Goal: Information Seeking & Learning: Learn about a topic

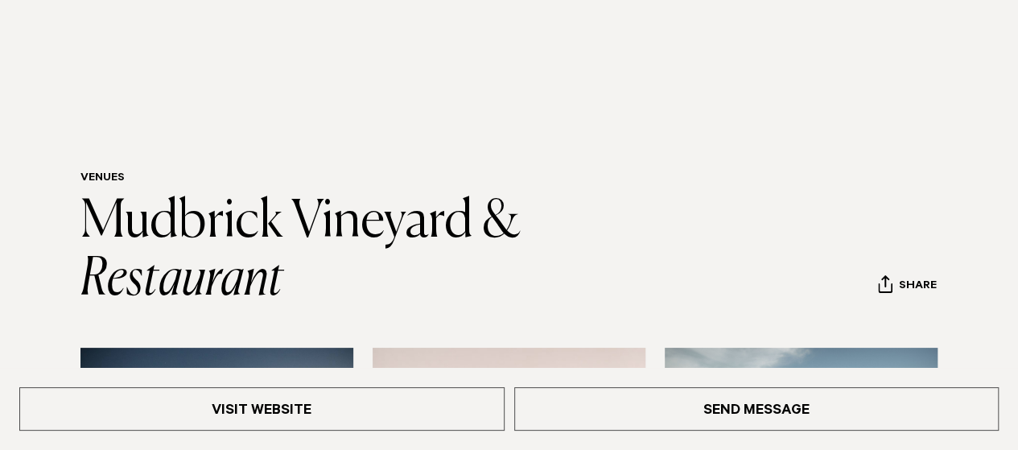
scroll to position [394, 0]
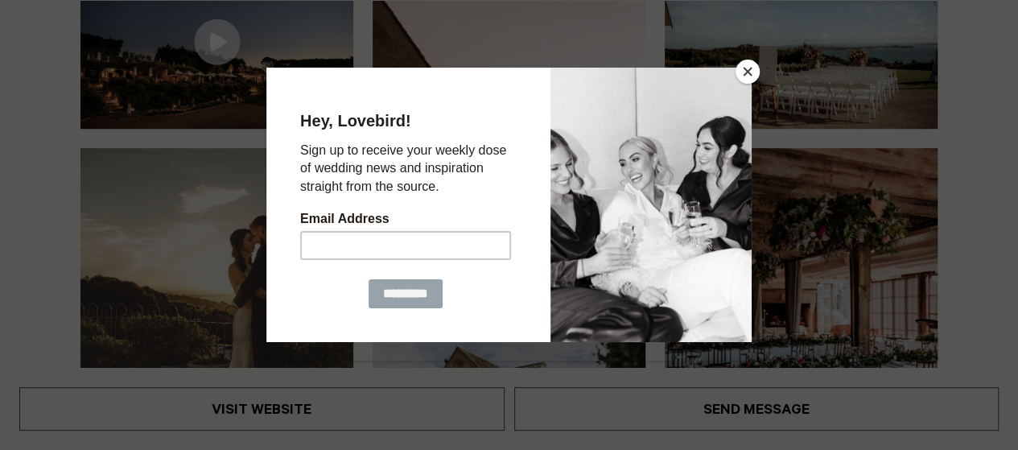
click at [748, 70] on button "Close" at bounding box center [748, 72] width 24 height 24
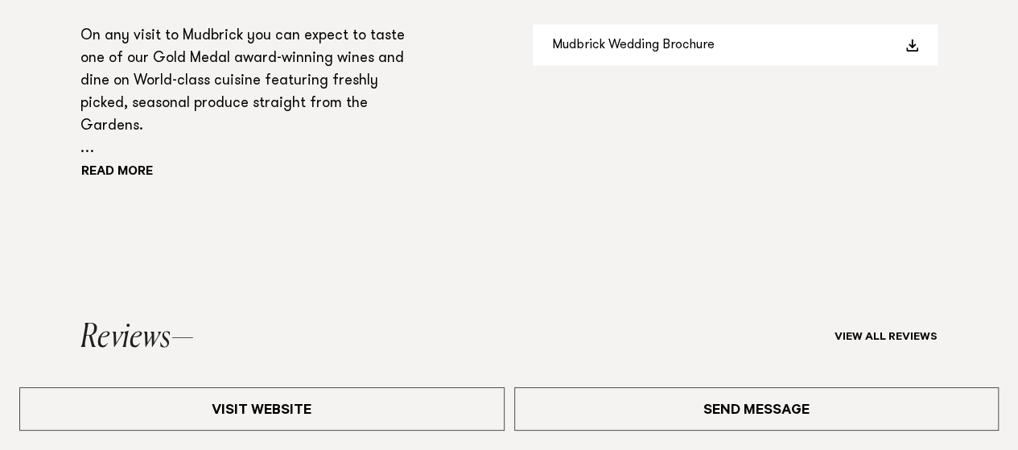
scroll to position [1499, 0]
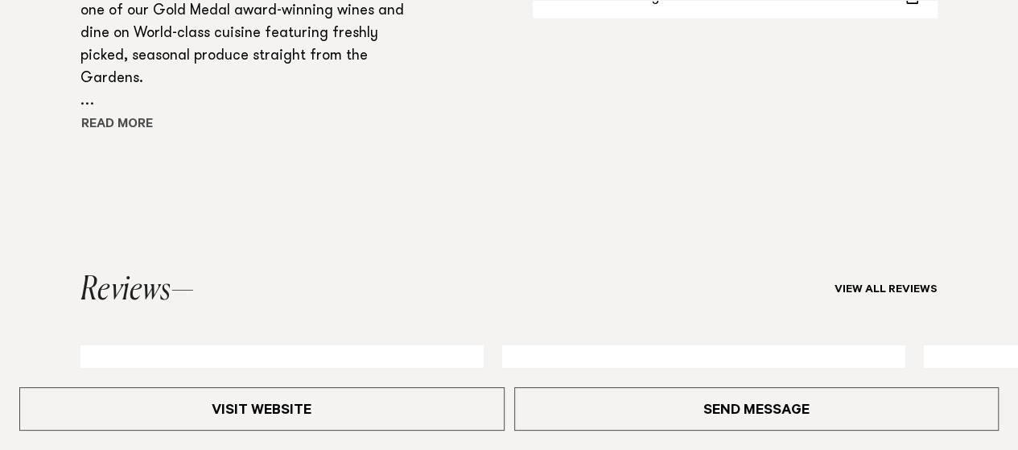
click at [123, 125] on button "Read more" at bounding box center [152, 125] width 145 height 24
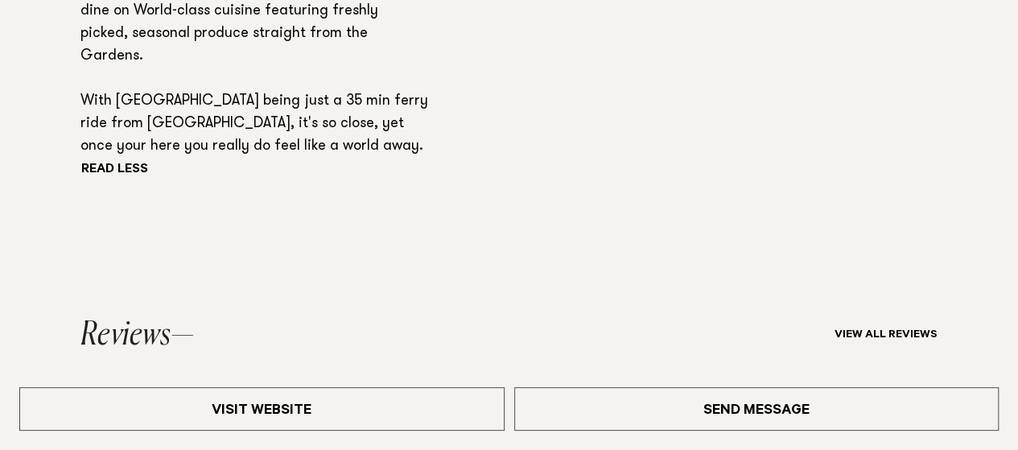
scroll to position [1916, 0]
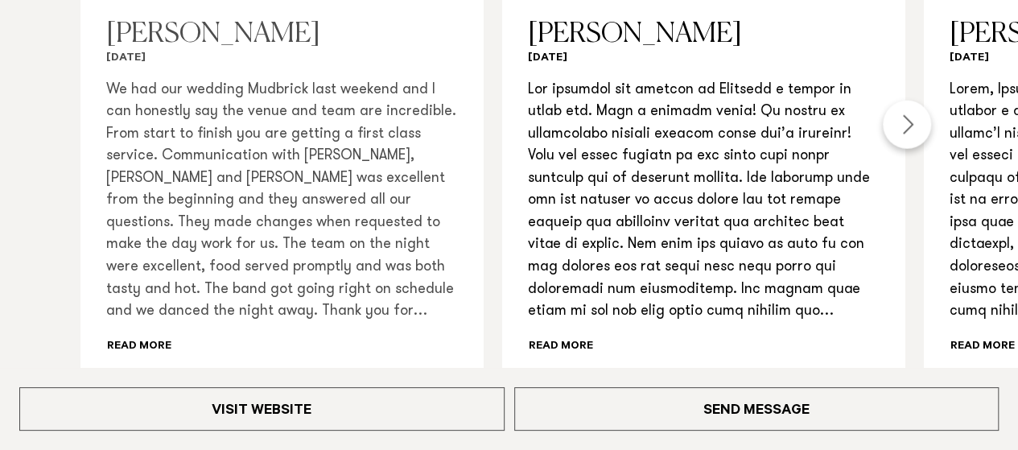
click at [171, 299] on div "We had our wedding Mudbrick last weekend and I can honestly say the venue and t…" at bounding box center [281, 219] width 351 height 279
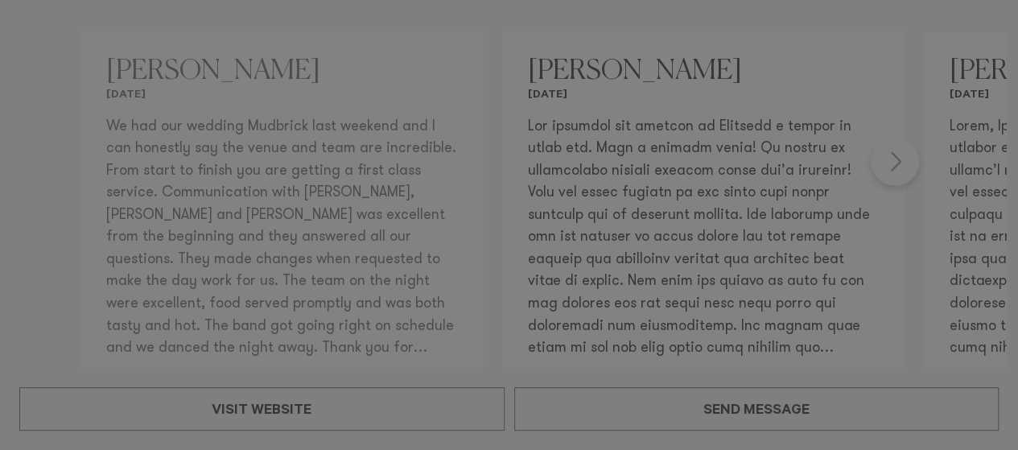
scroll to position [1924, 0]
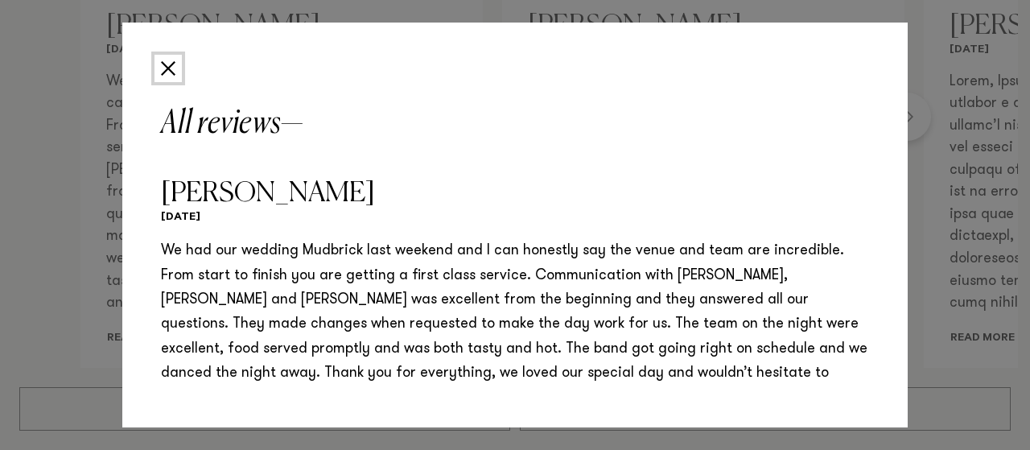
click at [171, 68] on button "Close" at bounding box center [168, 68] width 27 height 27
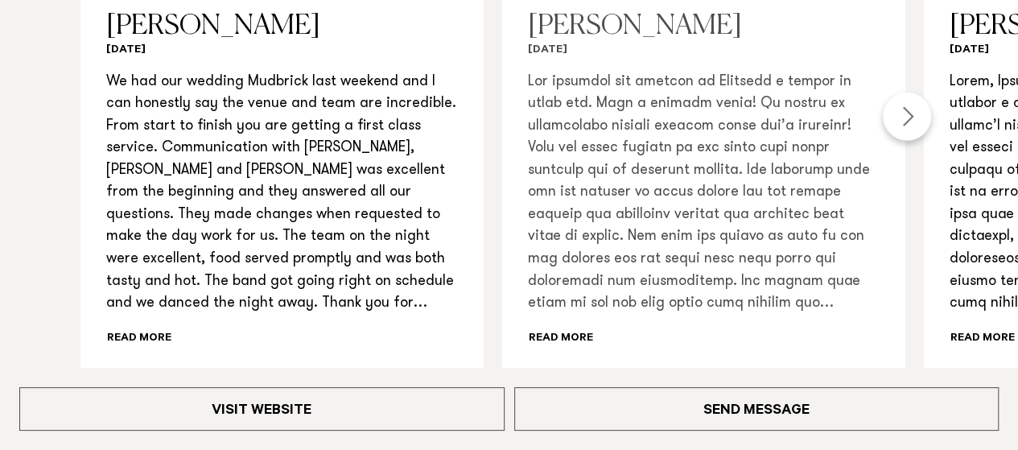
click at [568, 292] on div "Read more" at bounding box center [703, 211] width 351 height 279
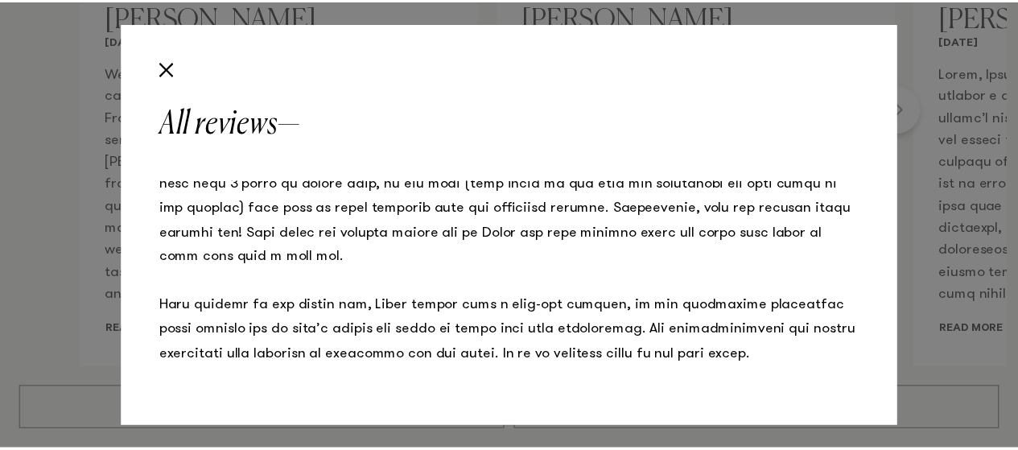
scroll to position [1143, 0]
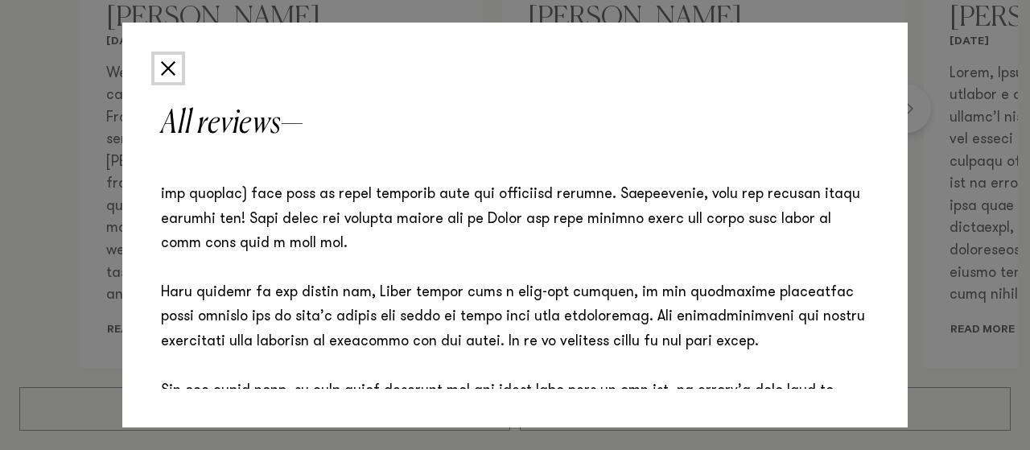
click at [169, 68] on button "Close" at bounding box center [168, 68] width 27 height 27
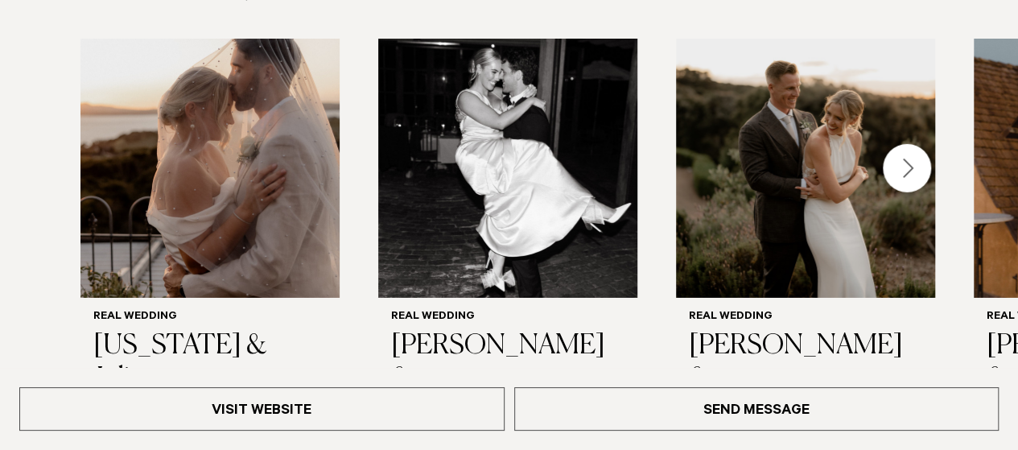
scroll to position [2524, 0]
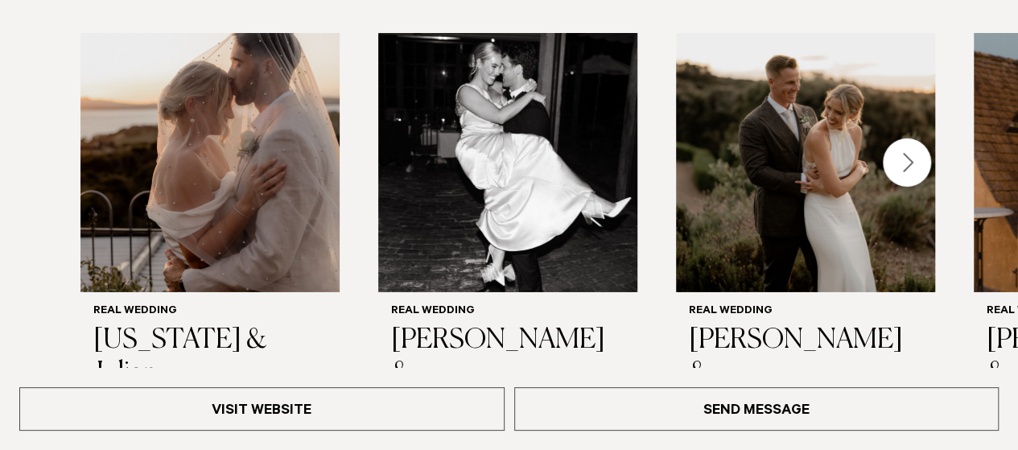
click at [903, 138] on div "Next slide" at bounding box center [907, 162] width 48 height 48
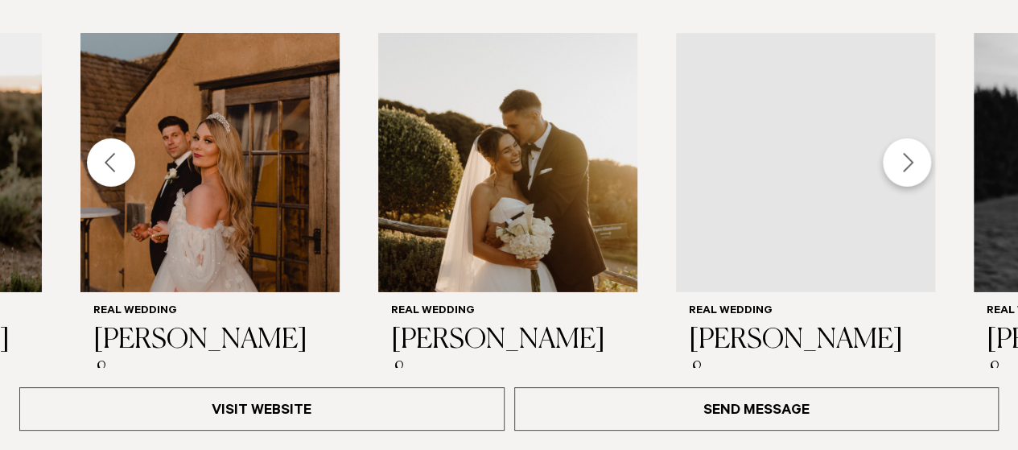
click at [910, 138] on div "Next slide" at bounding box center [907, 162] width 48 height 48
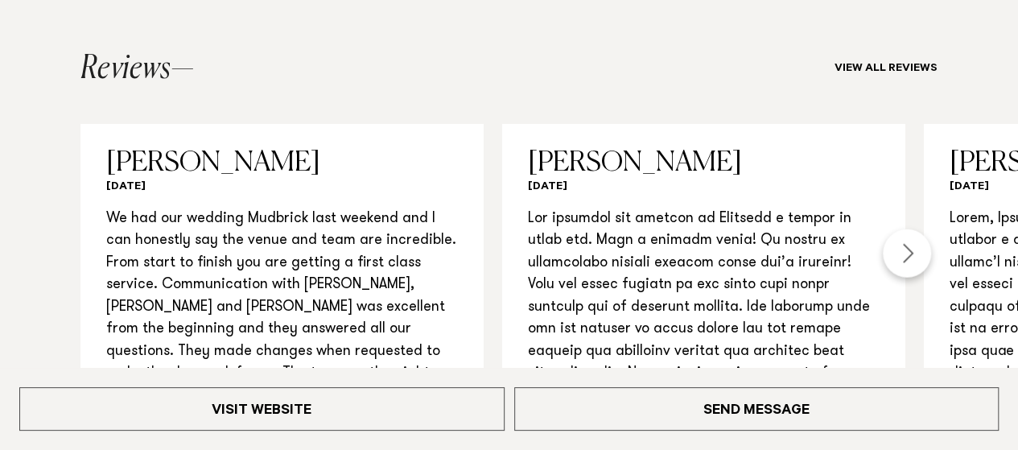
scroll to position [1818, 0]
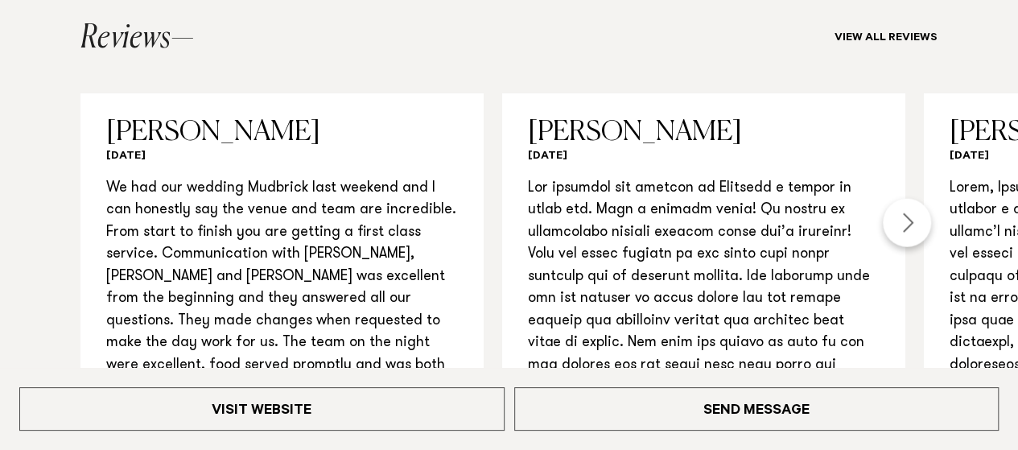
click at [913, 199] on div "Next slide" at bounding box center [907, 223] width 48 height 48
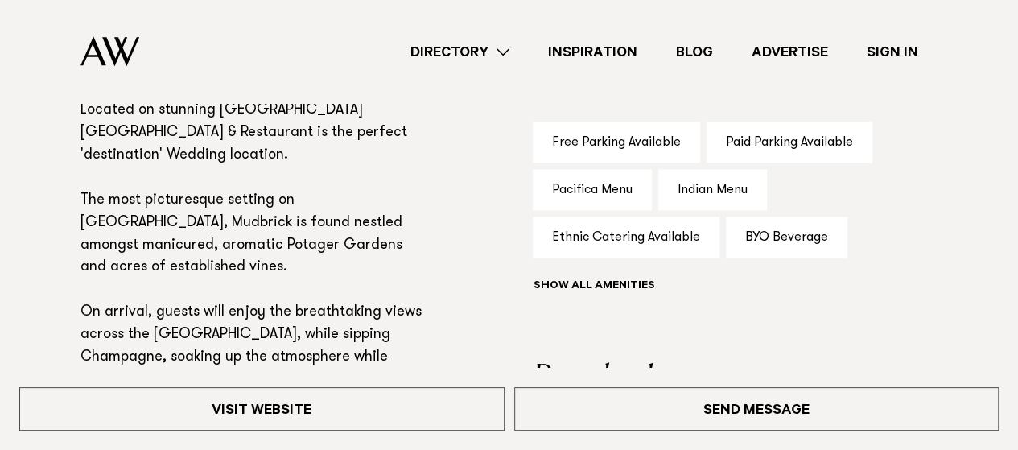
scroll to position [1057, 0]
